Goal: Check status

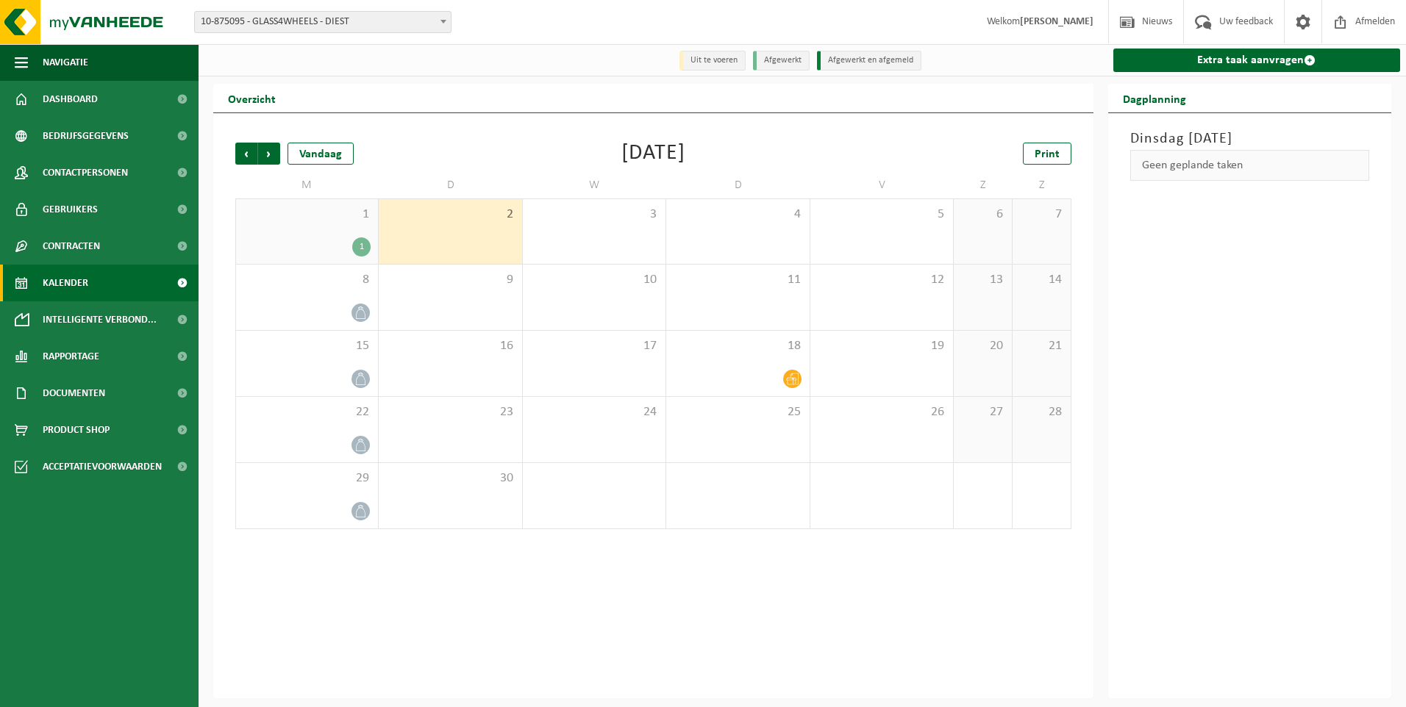
click at [441, 22] on b at bounding box center [443, 22] width 6 height 4
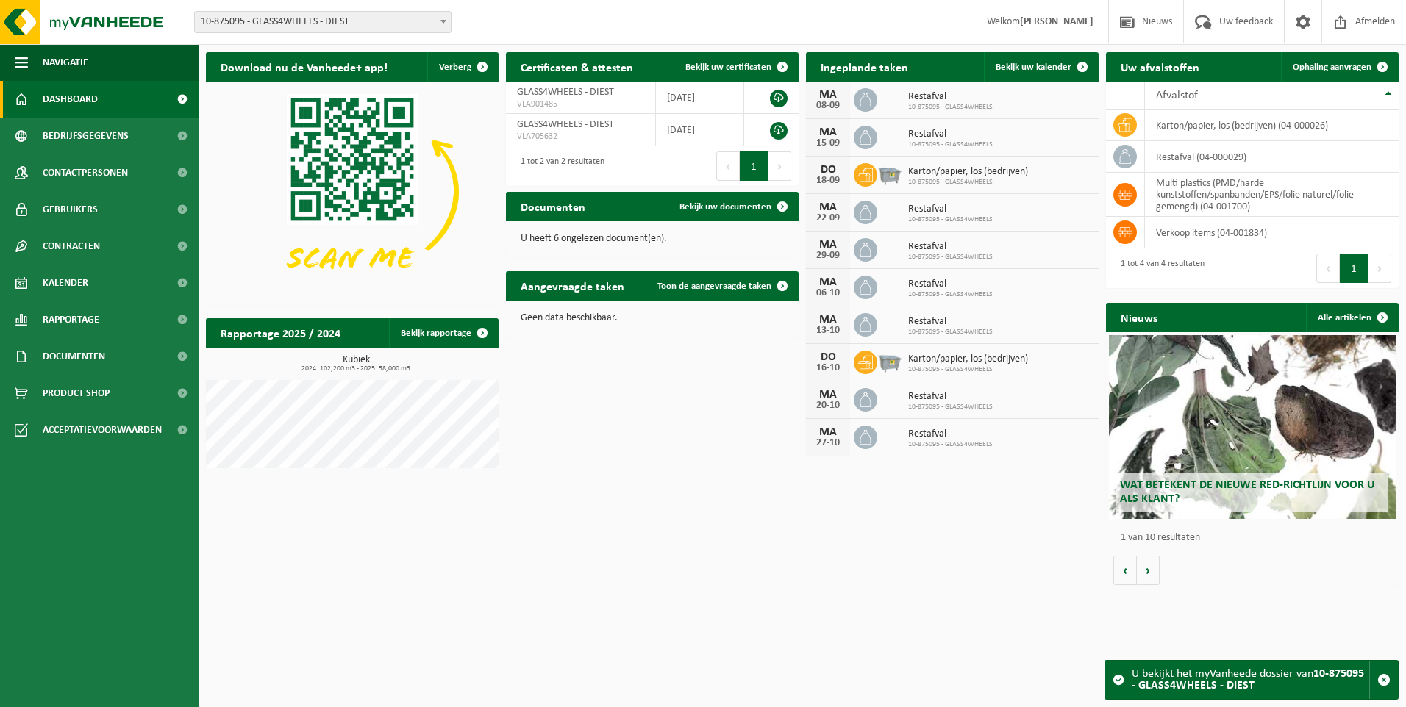
click at [442, 19] on span at bounding box center [443, 21] width 15 height 19
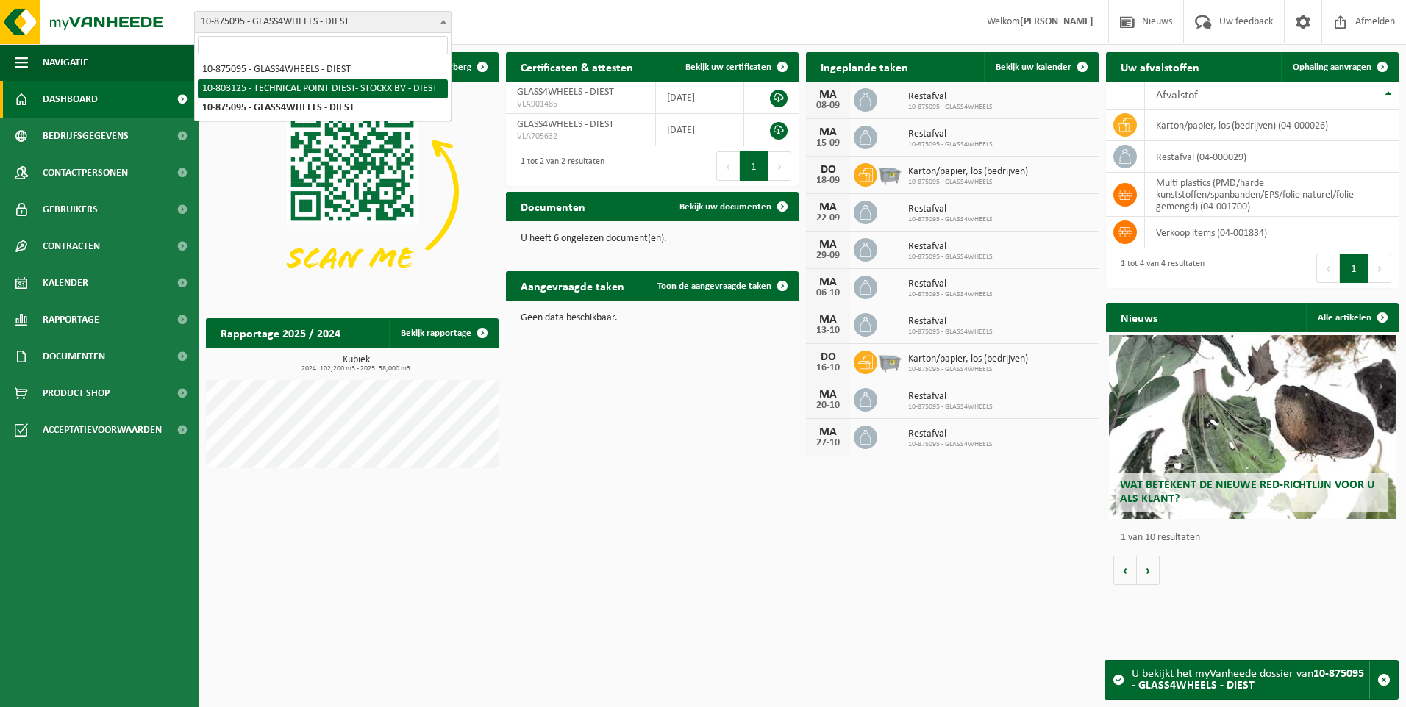
select select "137663"
